Goal: Check status

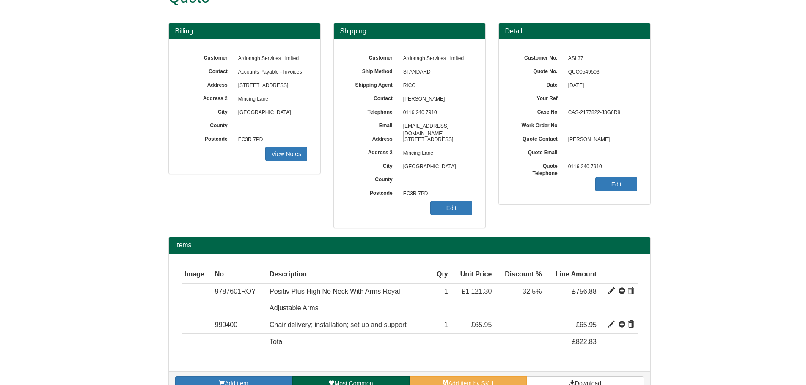
scroll to position [42, 0]
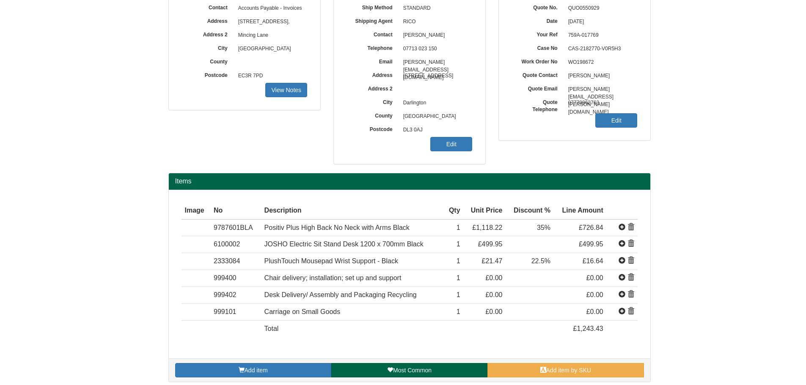
scroll to position [96, 0]
